Goal: Transaction & Acquisition: Register for event/course

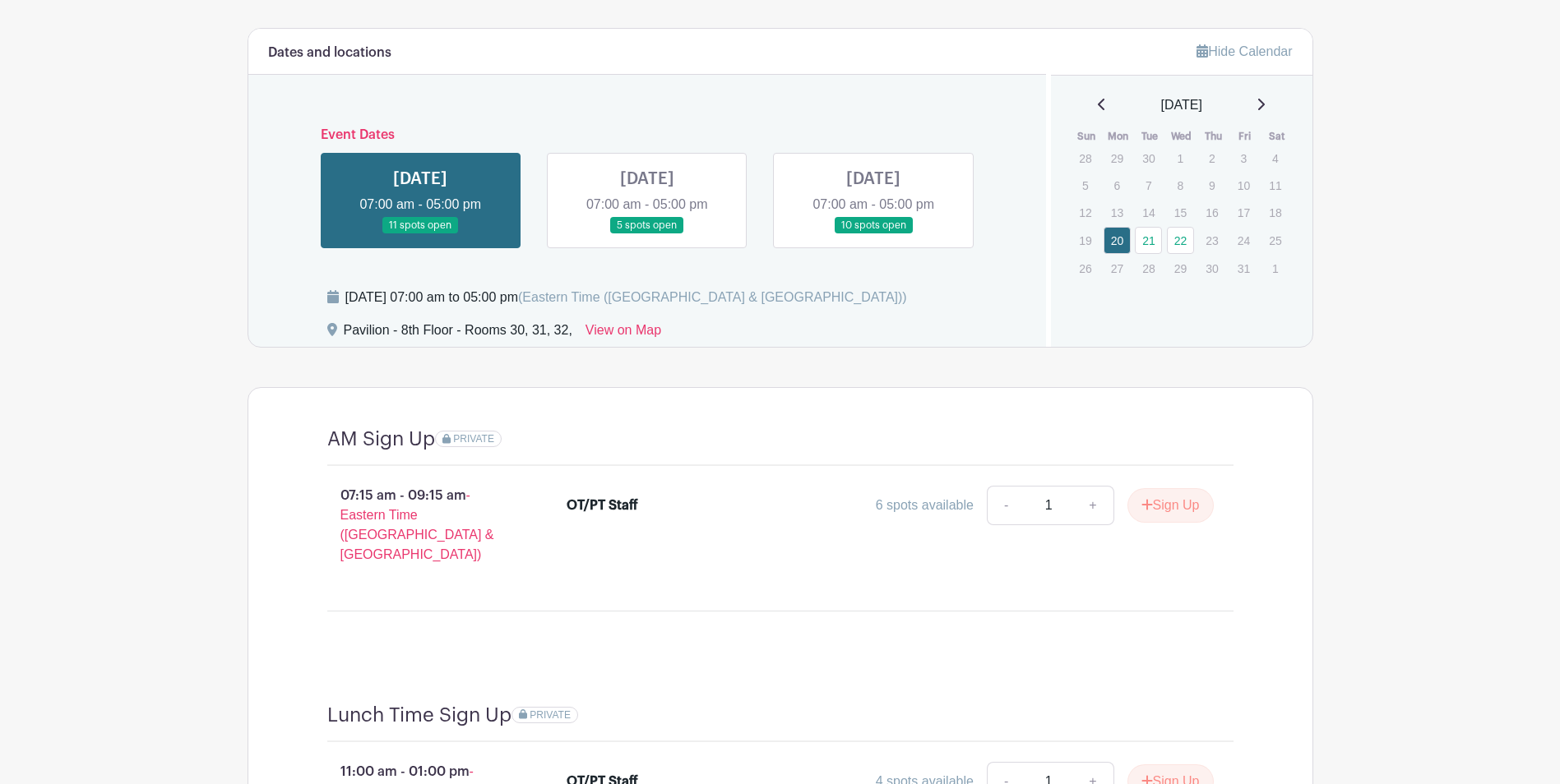
scroll to position [1151, 0]
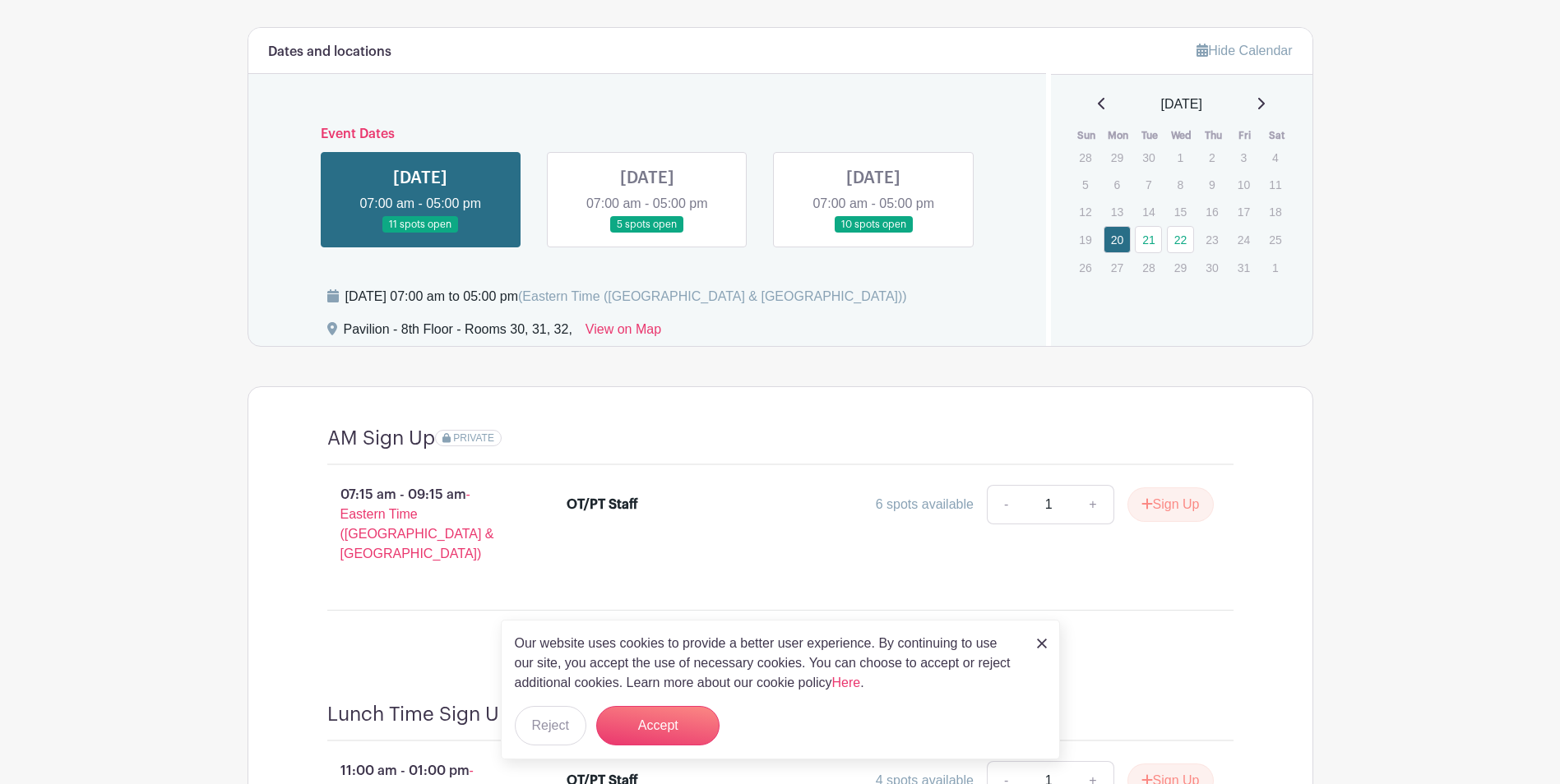
click at [648, 233] on link at bounding box center [648, 233] width 0 height 0
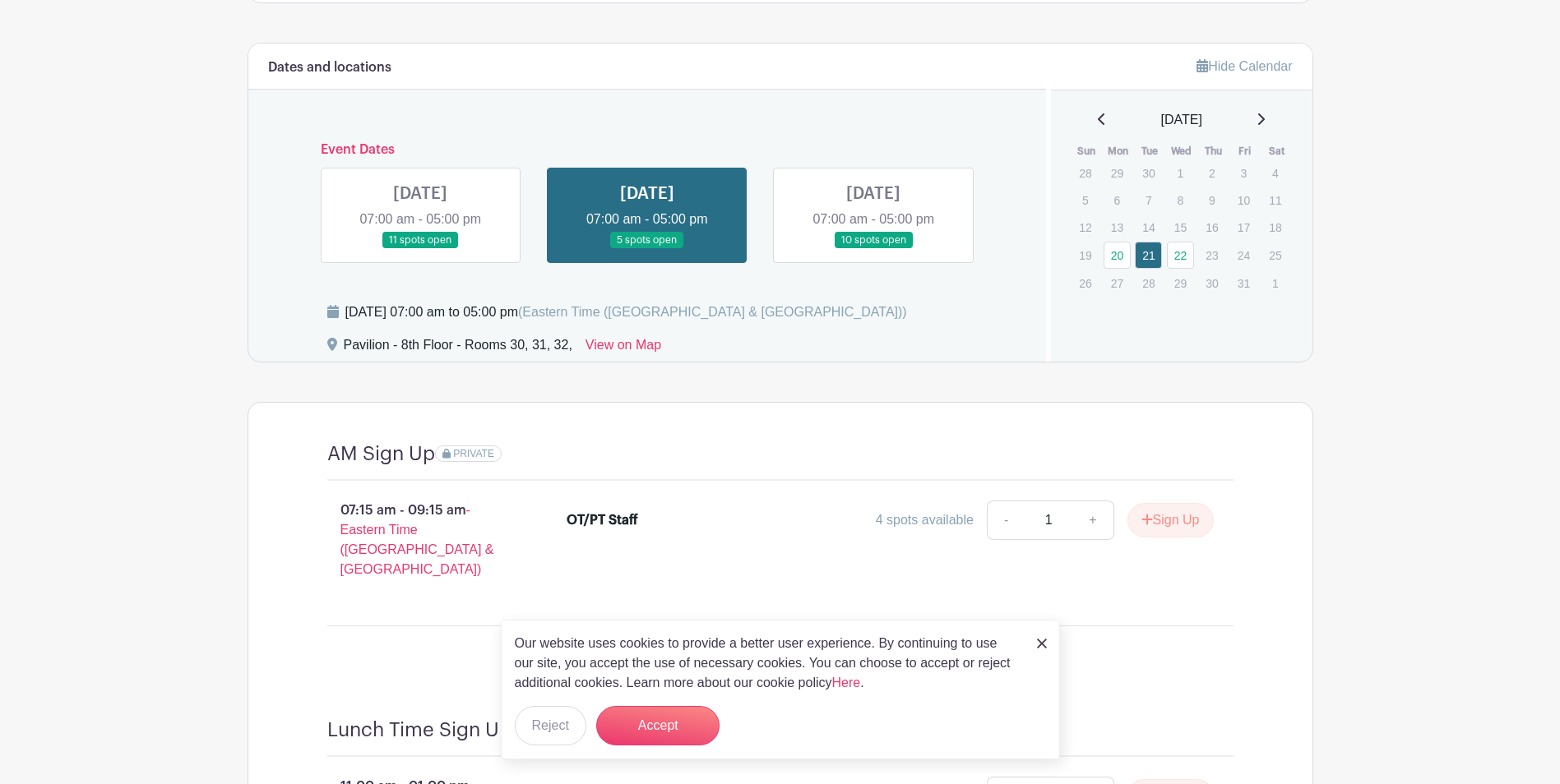
scroll to position [1134, 0]
click at [873, 251] on link at bounding box center [873, 251] width 0 height 0
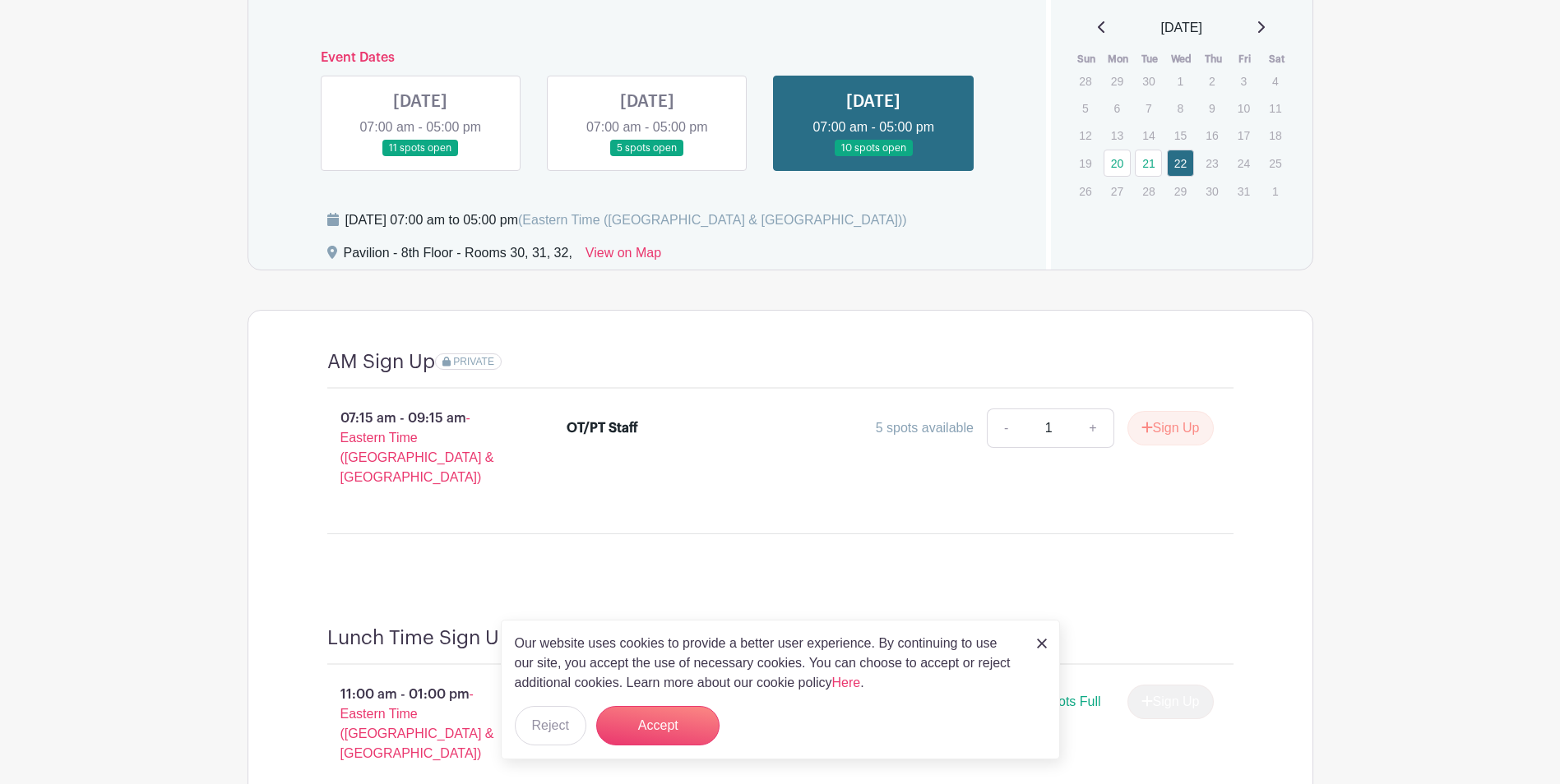
scroll to position [1216, 0]
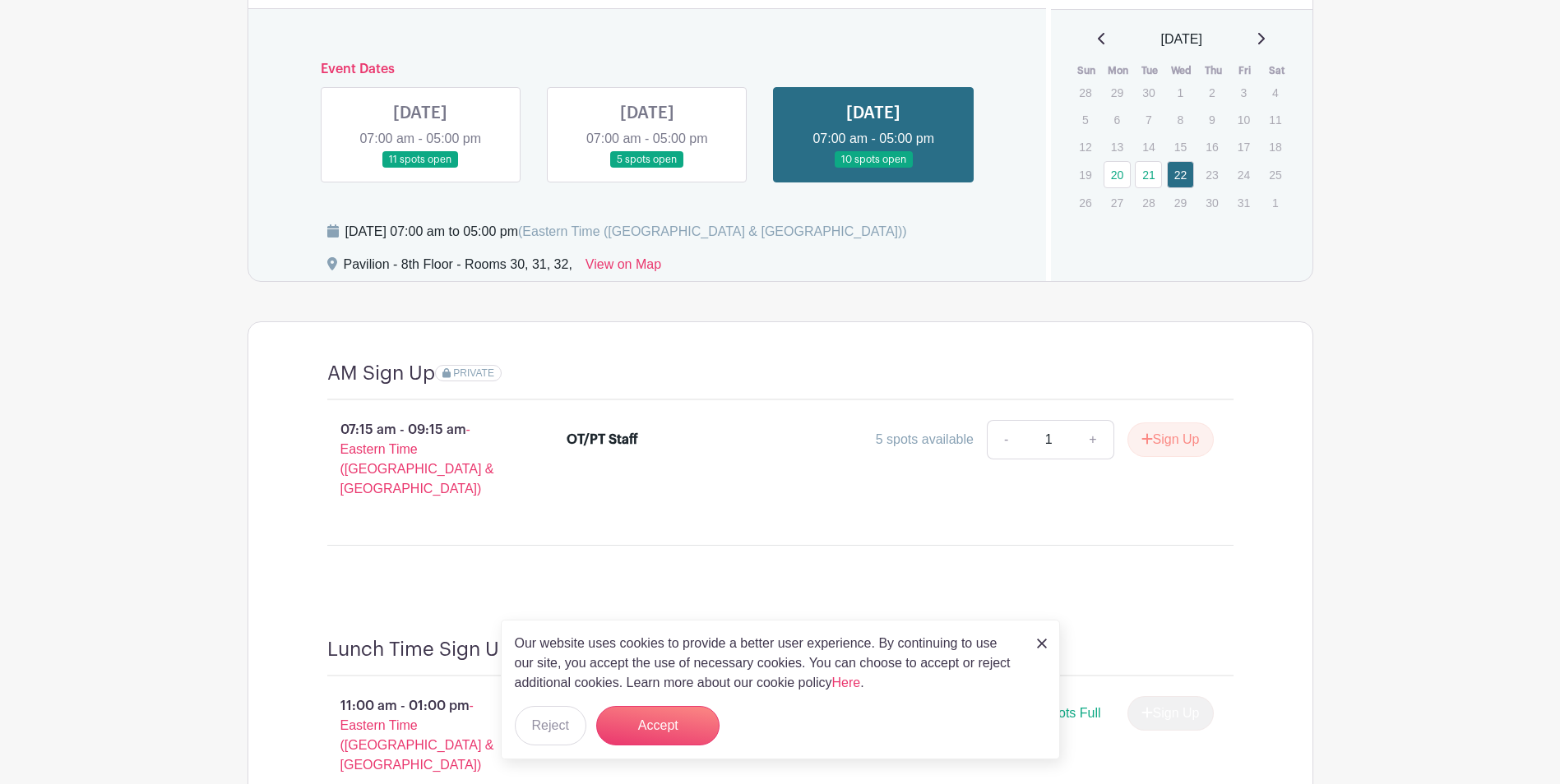
click at [648, 168] on link at bounding box center [648, 168] width 0 height 0
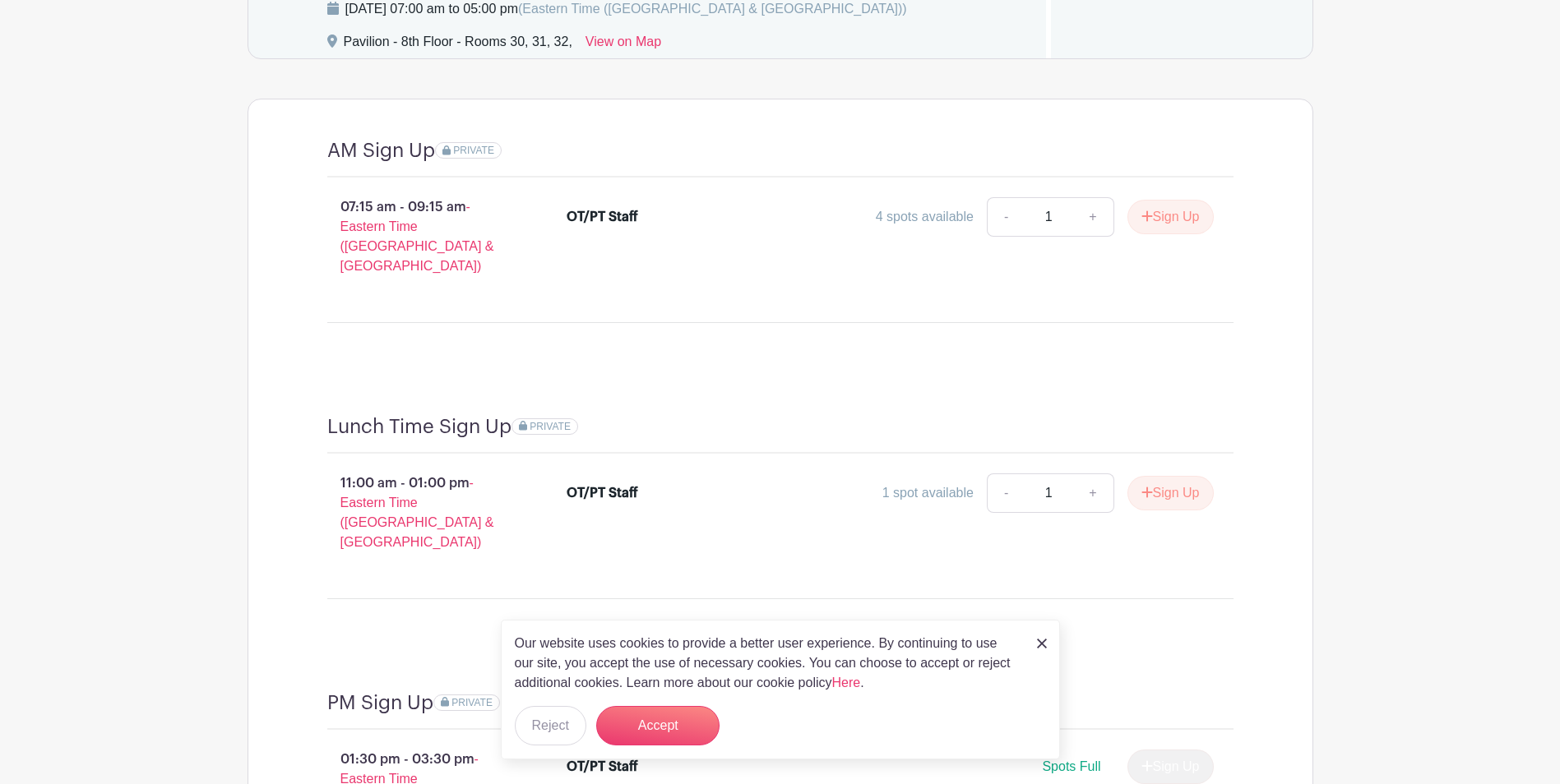
scroll to position [1463, 0]
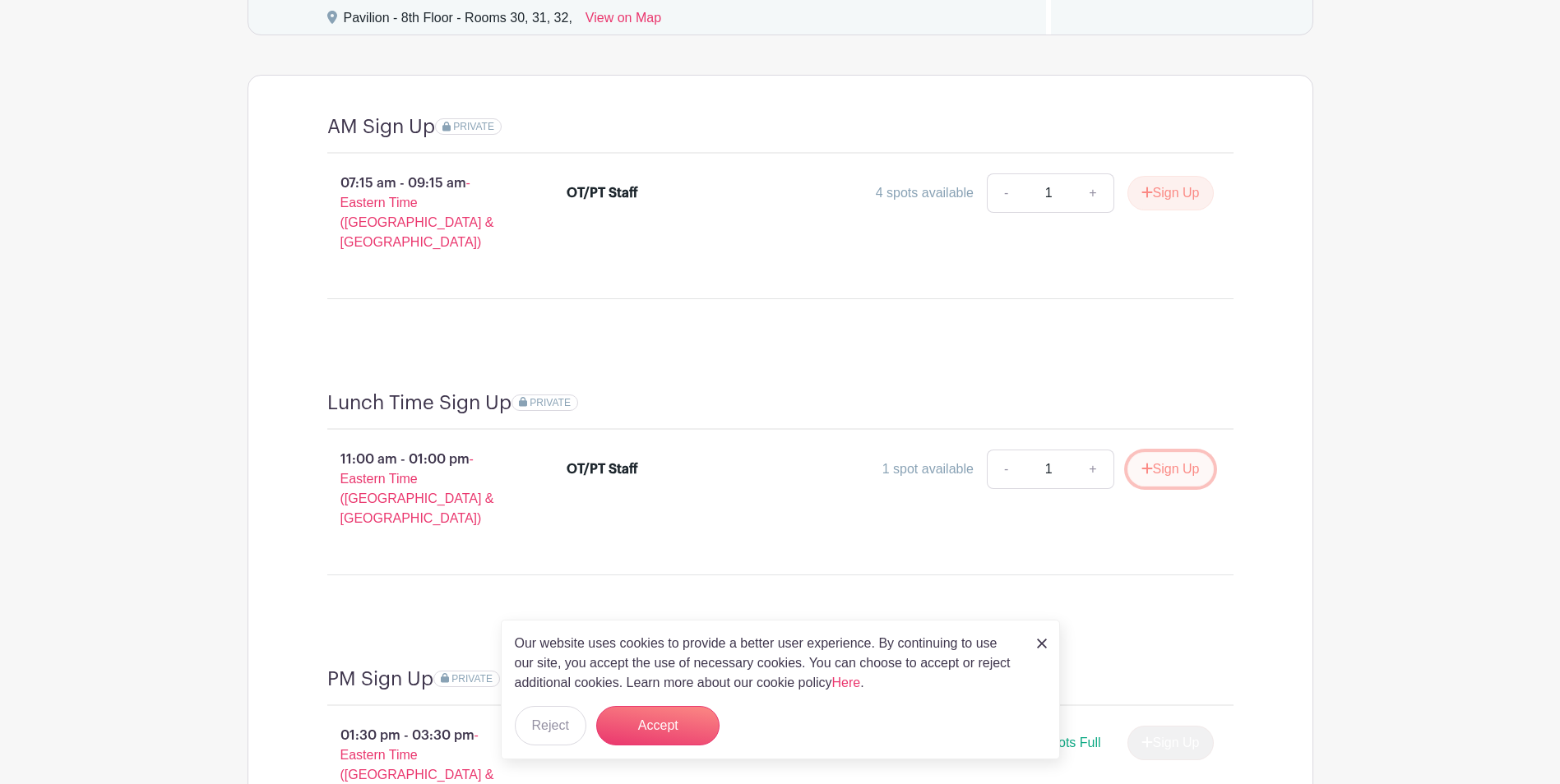
click at [1147, 463] on icon "submit" at bounding box center [1147, 468] width 11 height 11
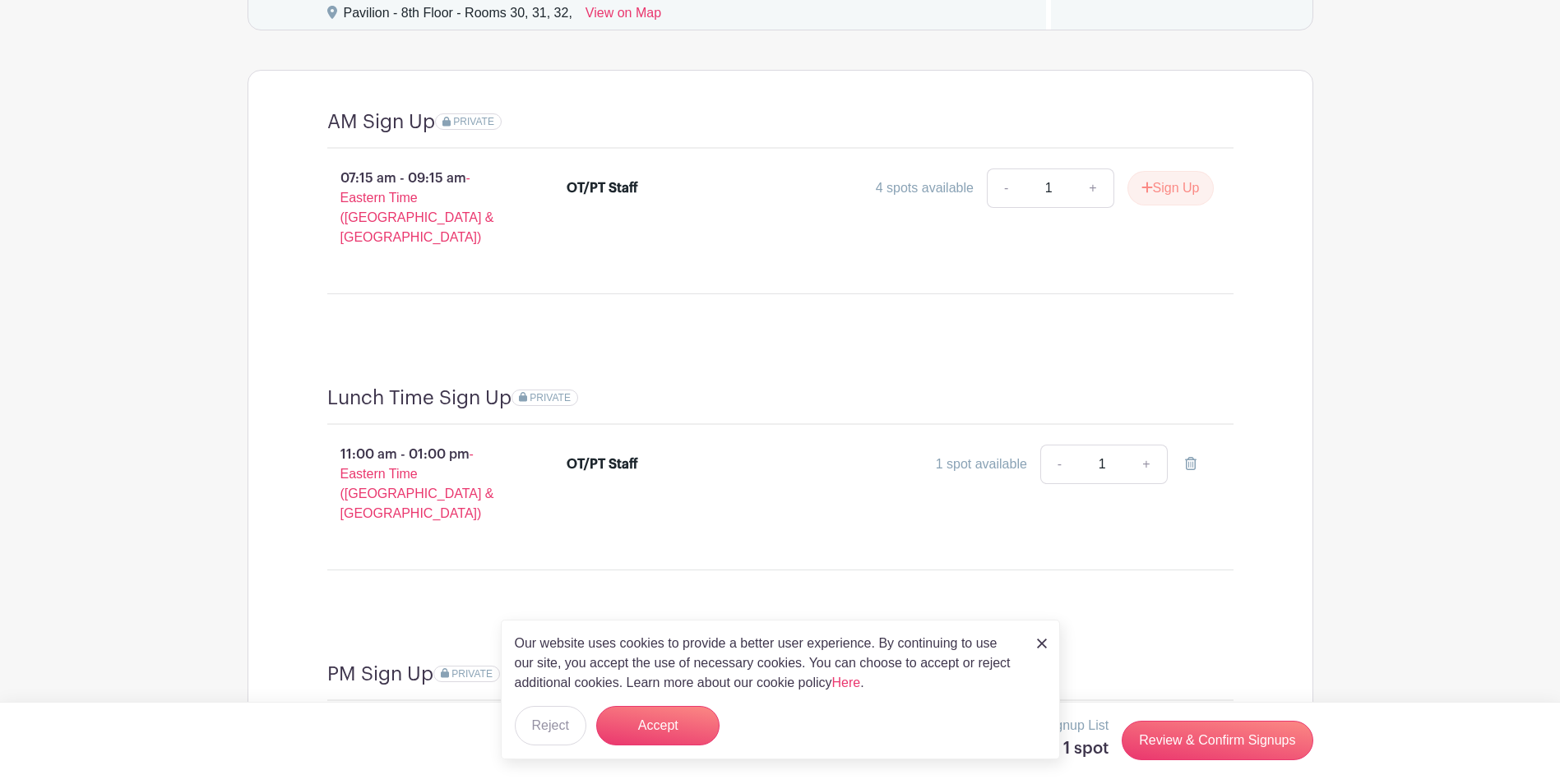
scroll to position [1627, 0]
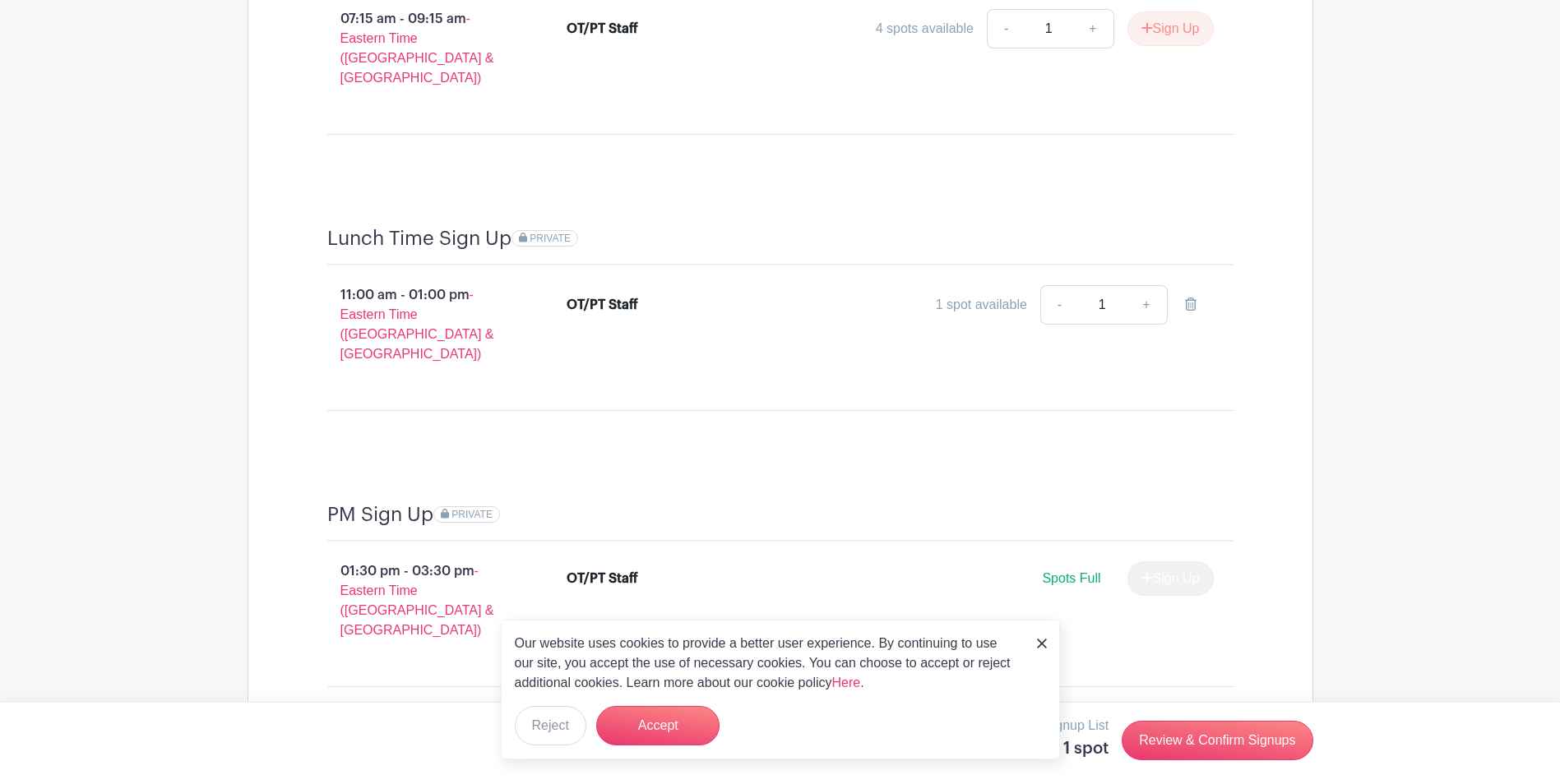
click at [1045, 641] on img at bounding box center [1042, 644] width 10 height 10
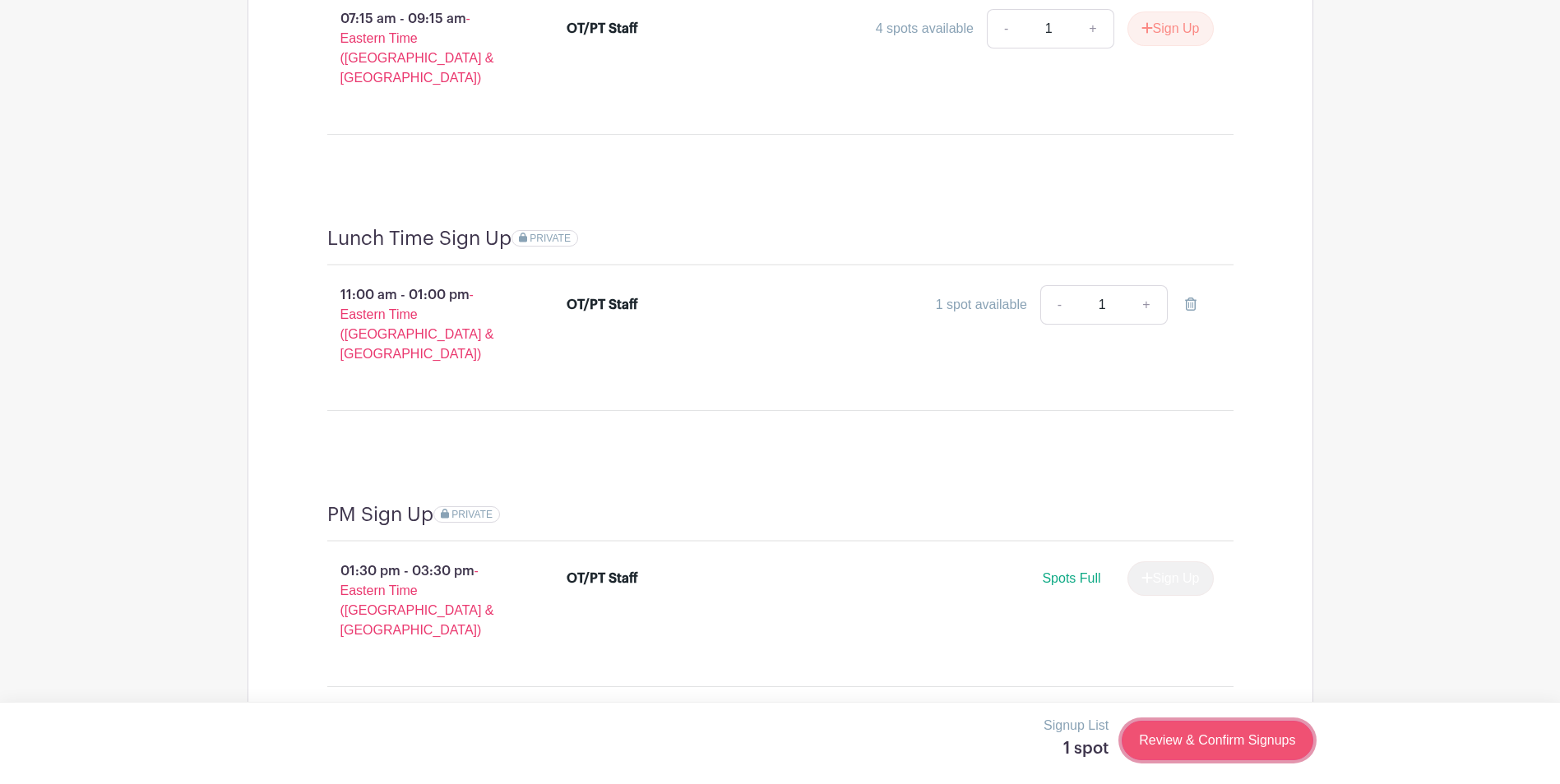
click at [1210, 737] on link "Review & Confirm Signups" at bounding box center [1217, 740] width 191 height 39
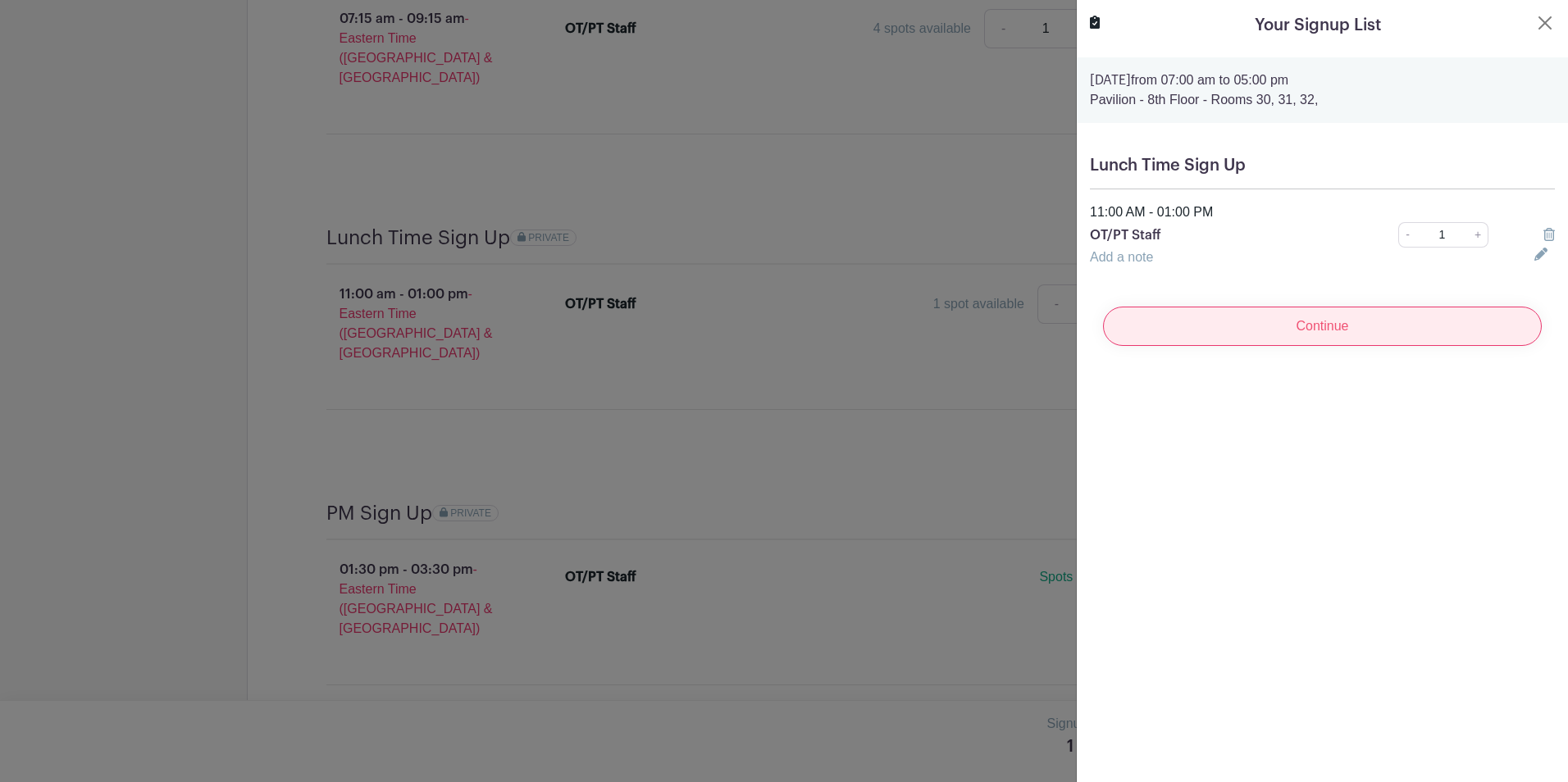
click at [1323, 329] on input "Continue" at bounding box center [1322, 326] width 439 height 39
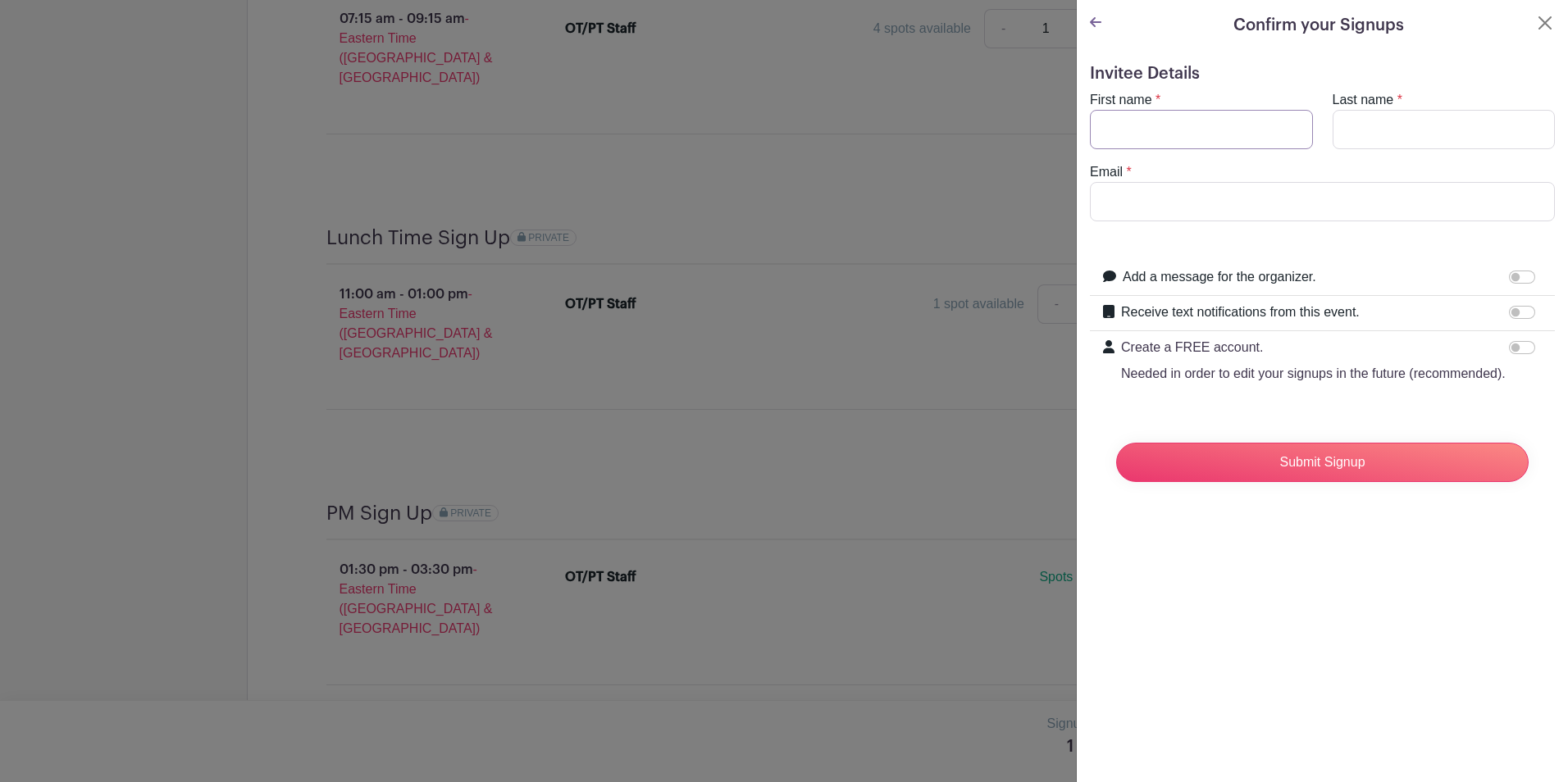
click at [1215, 138] on input "First name" at bounding box center [1201, 129] width 223 height 39
type input "k"
type input "[PERSON_NAME]"
click at [1229, 207] on input "Email" at bounding box center [1322, 202] width 465 height 39
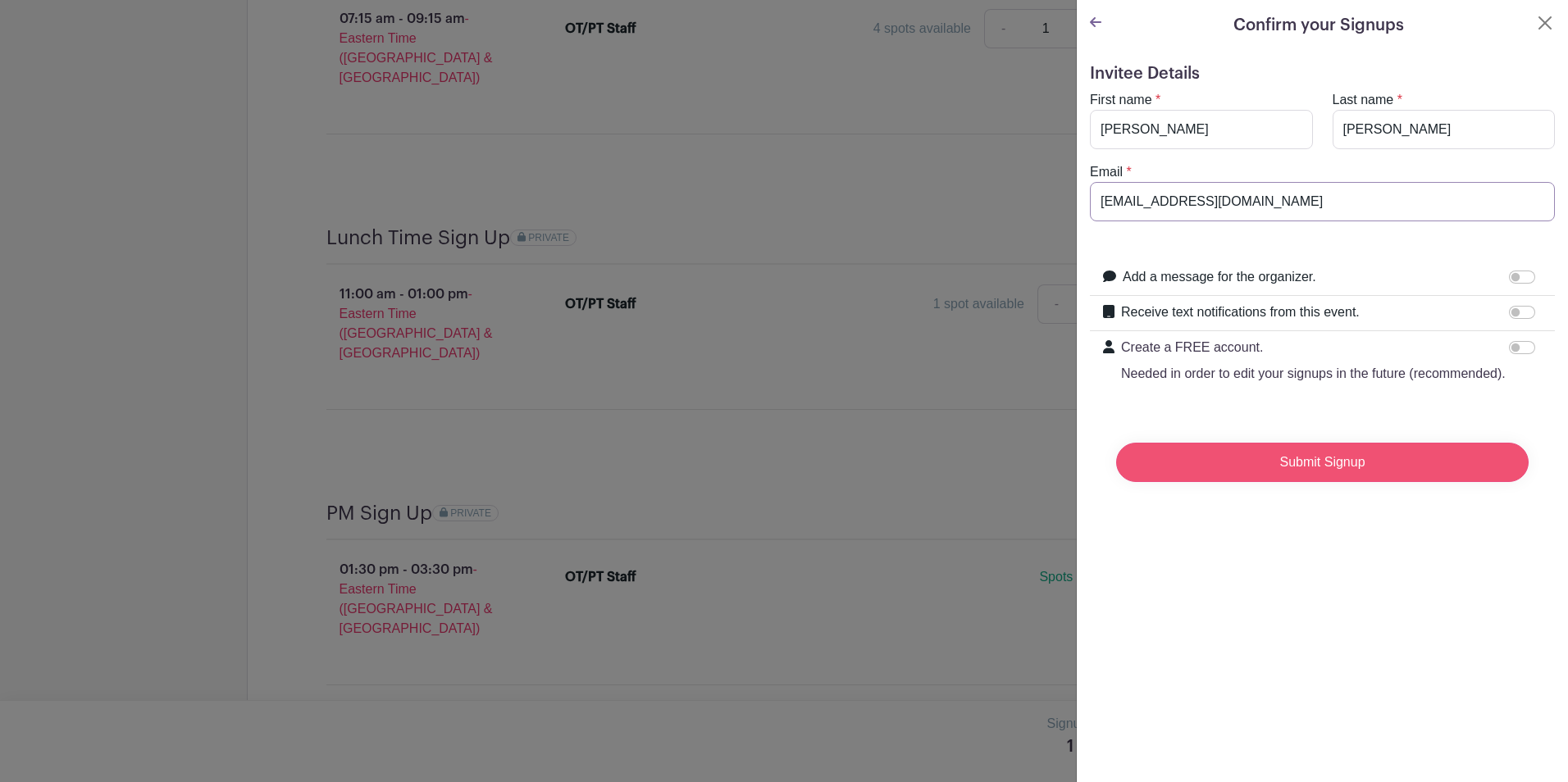
type input "[EMAIL_ADDRESS][DOMAIN_NAME]"
click at [1284, 478] on input "Submit Signup" at bounding box center [1322, 463] width 412 height 39
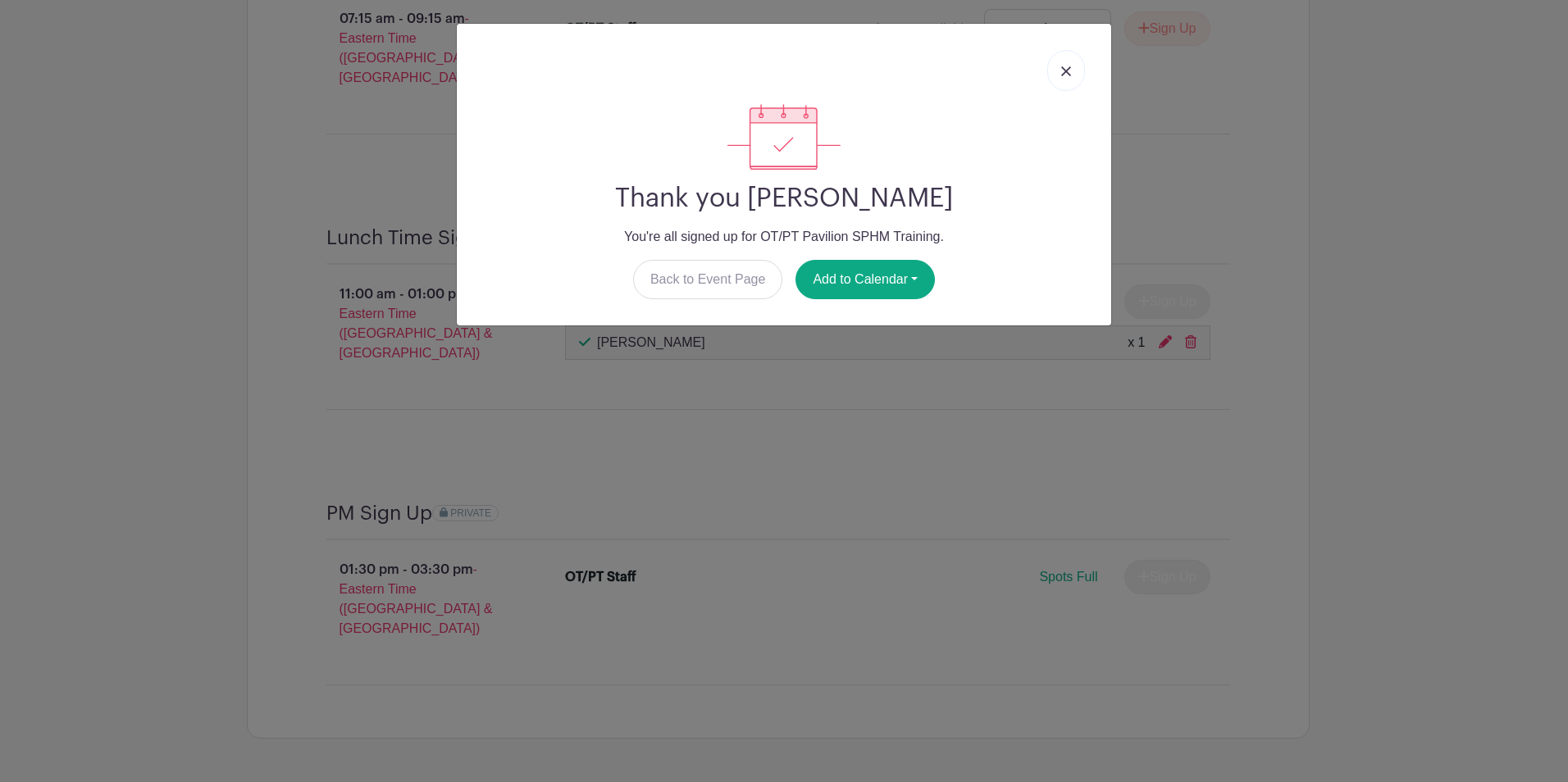
click at [1075, 73] on link at bounding box center [1065, 71] width 37 height 41
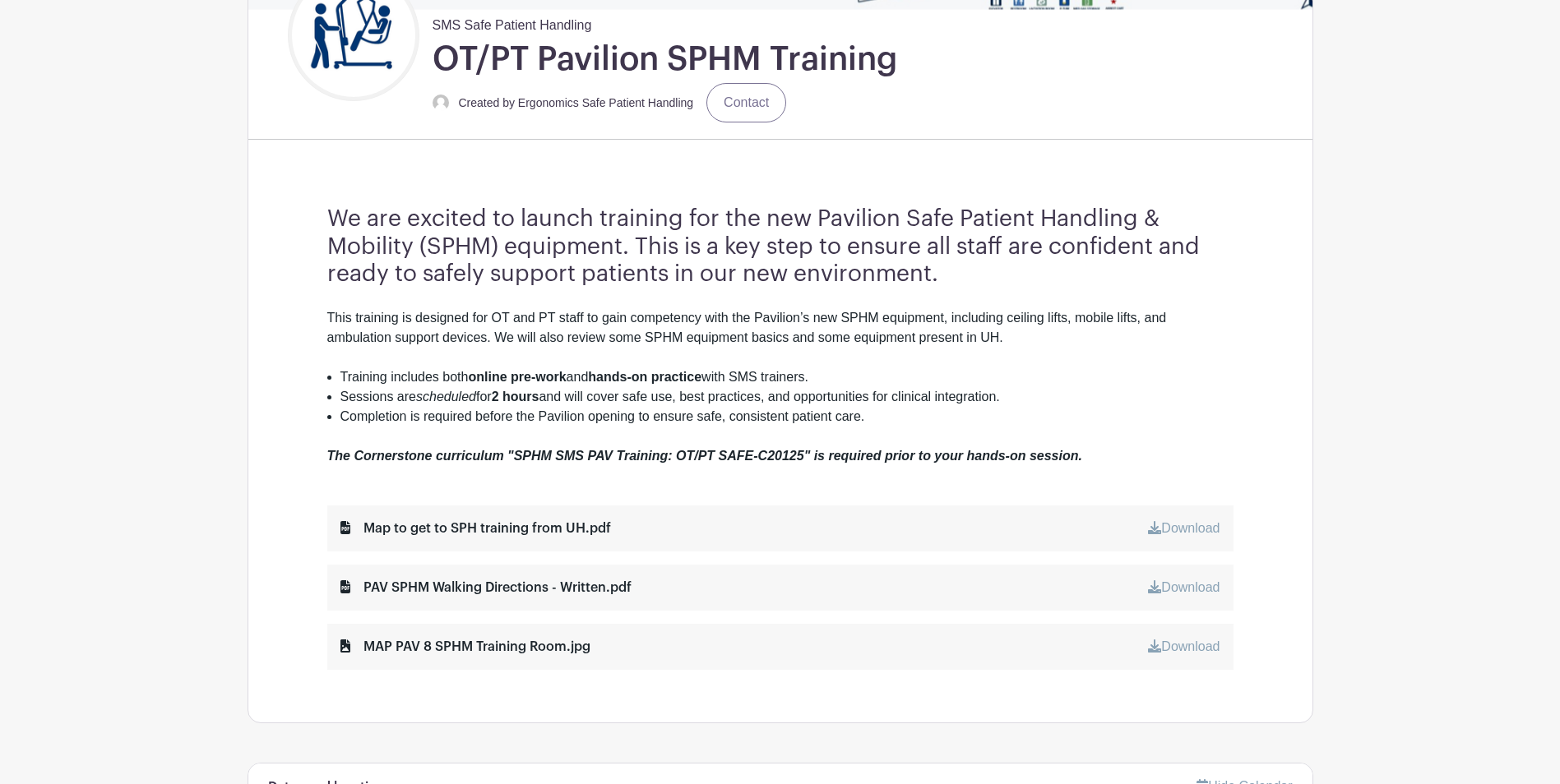
scroll to position [397, 0]
